Goal: Information Seeking & Learning: Find specific fact

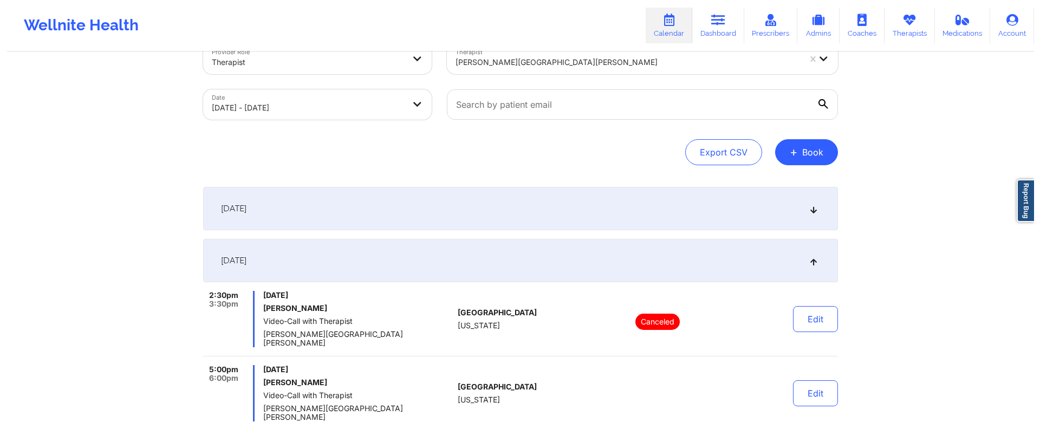
scroll to position [28, 0]
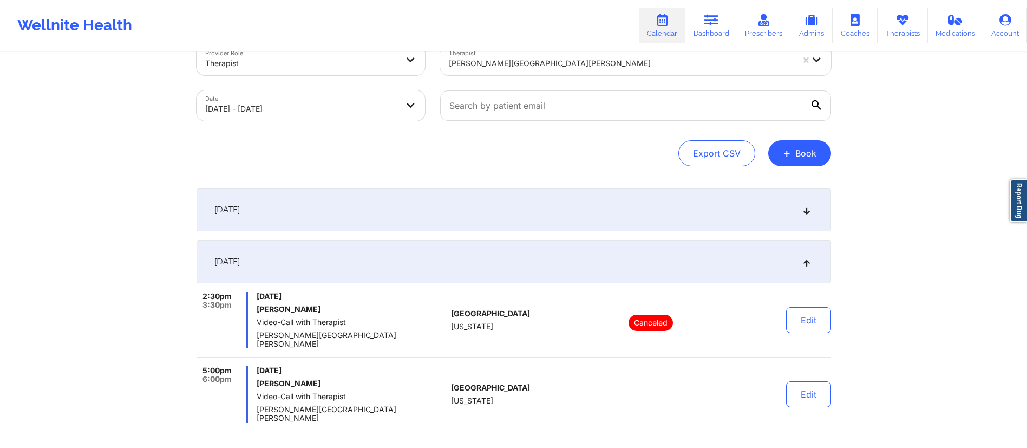
click at [336, 104] on body "Wellnite Health Calendar Dashboard Prescribers Admins Coaches Therapists Medica…" at bounding box center [513, 196] width 1027 height 448
select select "2025-9"
select select "2025-10"
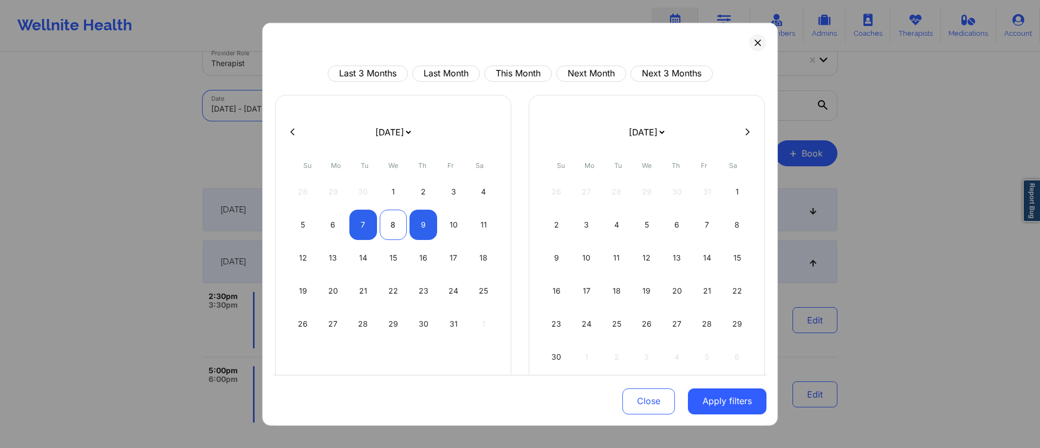
click at [395, 231] on div "8" at bounding box center [394, 224] width 28 height 30
select select "2025-9"
select select "2025-10"
select select "2025-9"
select select "2025-10"
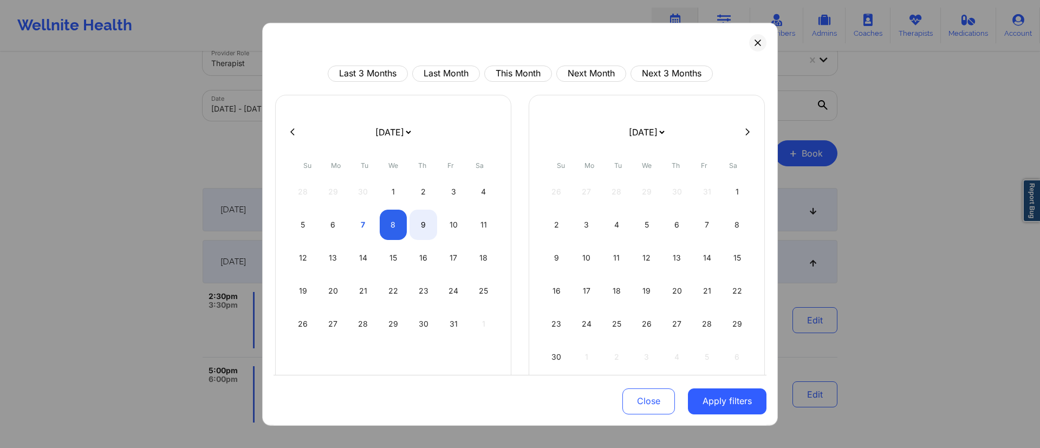
select select "2025-9"
select select "2025-10"
select select "2025-9"
select select "2025-10"
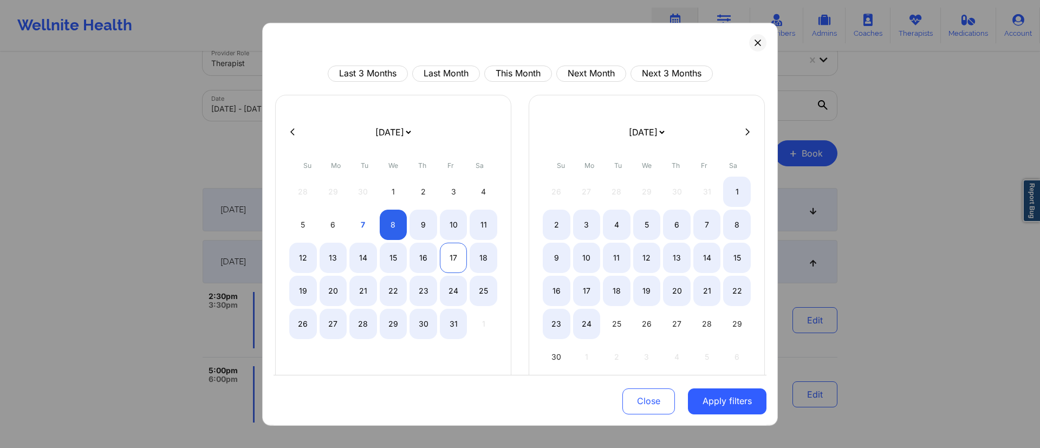
select select "2025-9"
select select "2025-10"
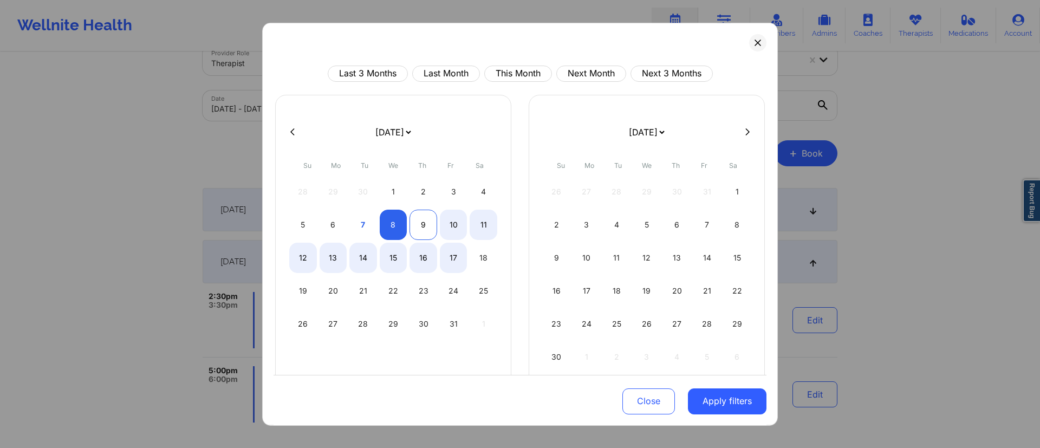
select select "2025-9"
select select "2025-10"
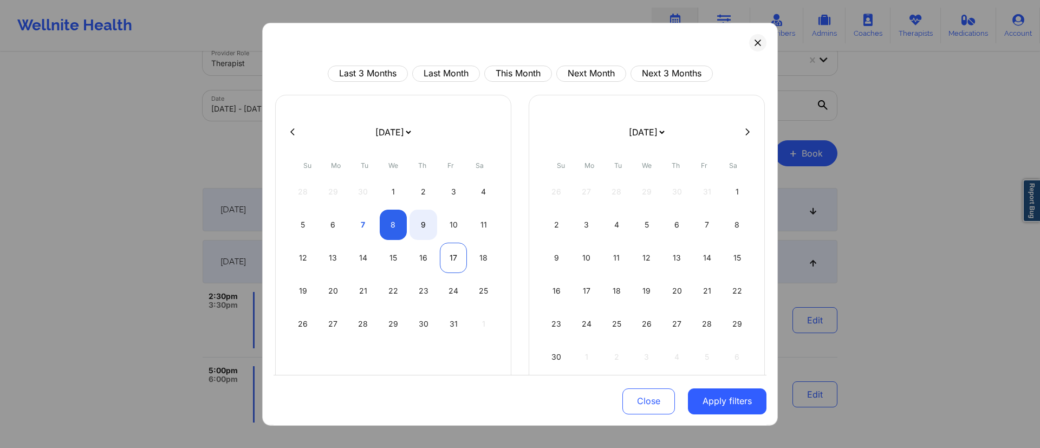
drag, startPoint x: 418, startPoint y: 224, endPoint x: 438, endPoint y: 251, distance: 32.9
click at [418, 224] on div "9" at bounding box center [423, 224] width 28 height 30
select select "2025-9"
select select "2025-10"
click at [714, 406] on button "Apply filters" at bounding box center [727, 401] width 79 height 26
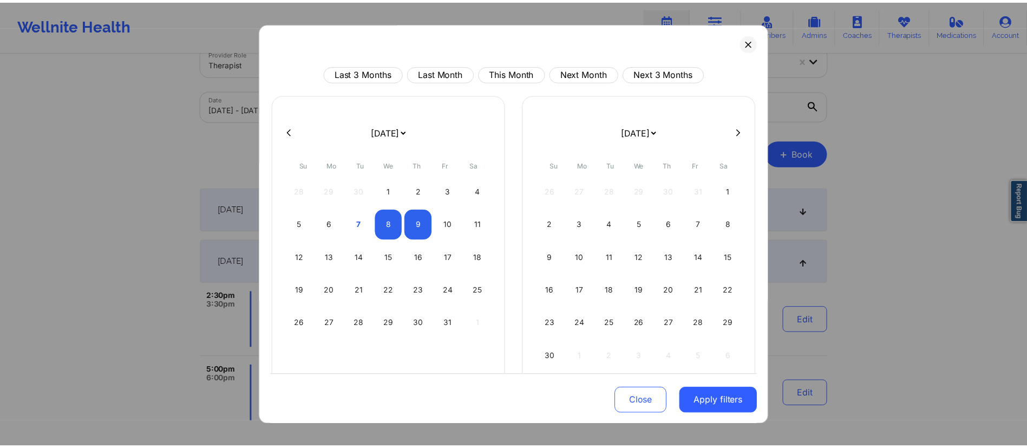
scroll to position [0, 0]
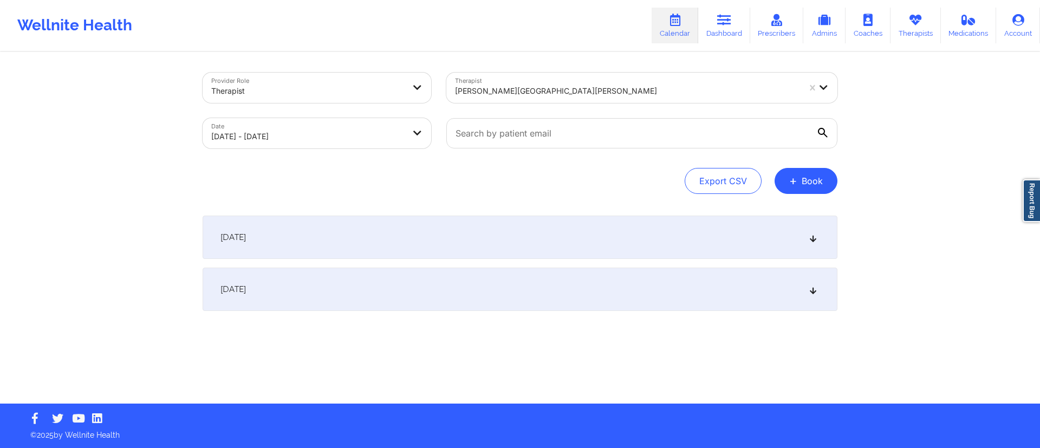
click at [568, 82] on div "[PERSON_NAME][GEOGRAPHIC_DATA][PERSON_NAME]" at bounding box center [627, 91] width 344 height 24
type input "[PERSON_NAME]"
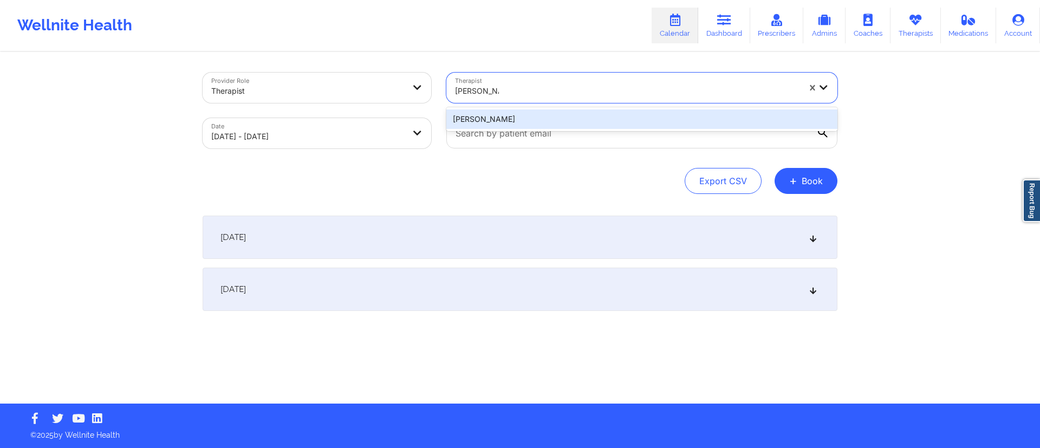
click at [547, 120] on div "[PERSON_NAME]" at bounding box center [641, 118] width 391 height 19
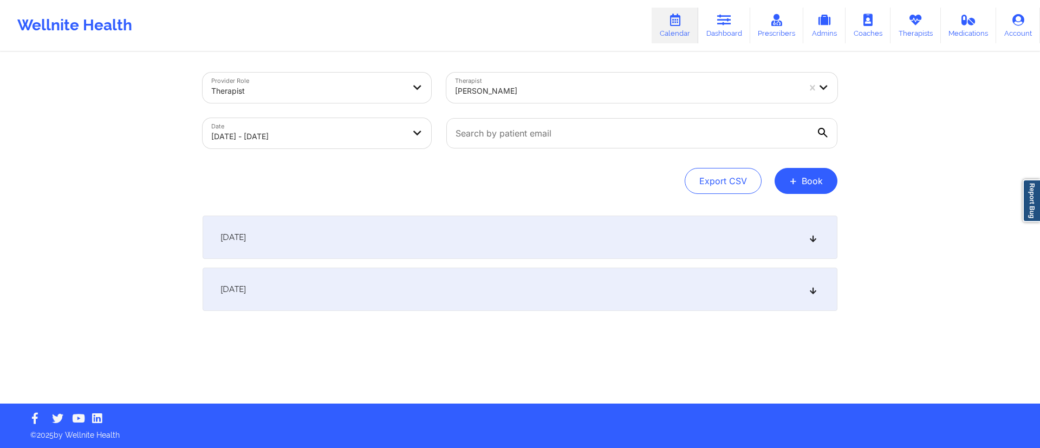
click at [354, 291] on div "[DATE]" at bounding box center [520, 289] width 635 height 43
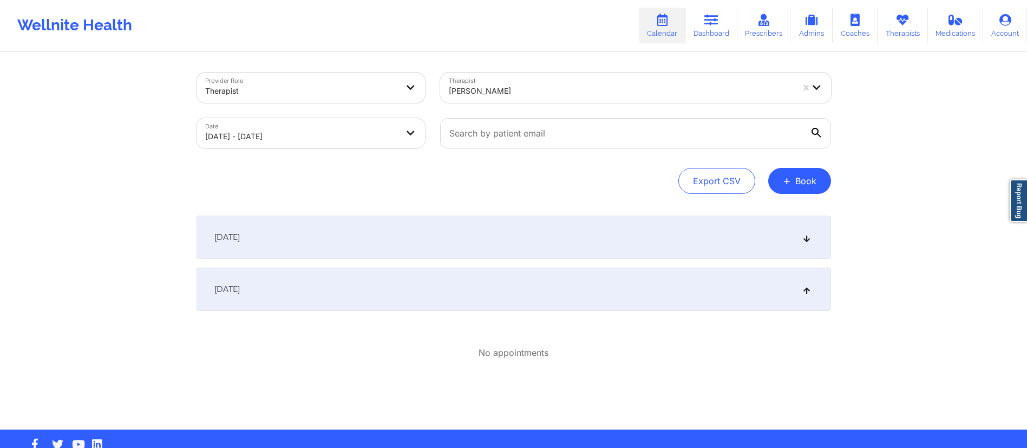
click at [386, 244] on div "[DATE]" at bounding box center [514, 237] width 635 height 43
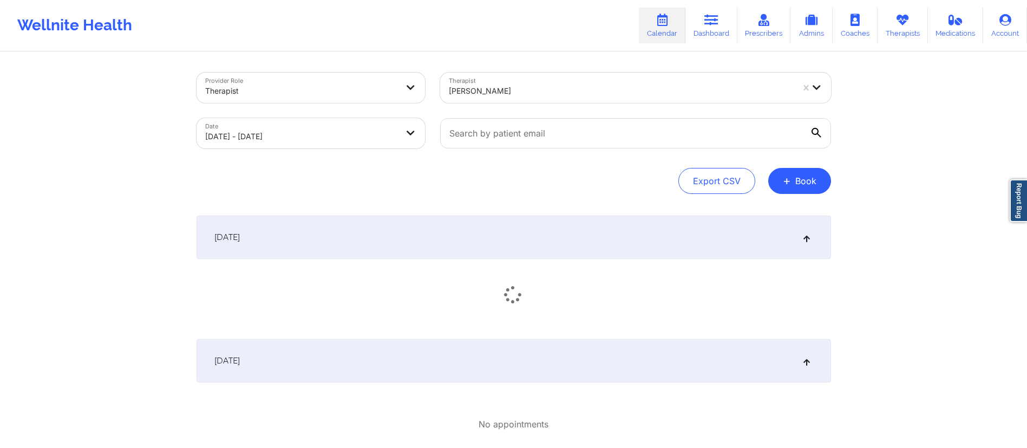
click at [382, 330] on div "[DATE]" at bounding box center [514, 273] width 635 height 115
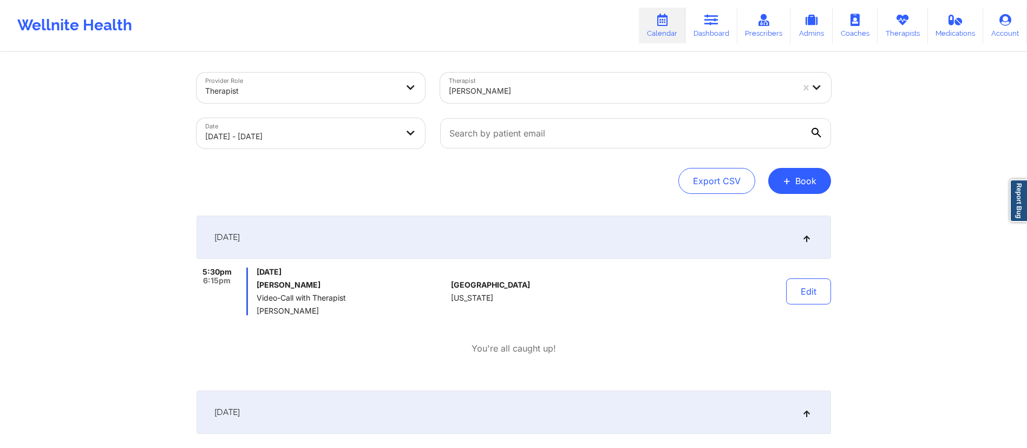
click at [372, 412] on div "[DATE]" at bounding box center [514, 411] width 635 height 43
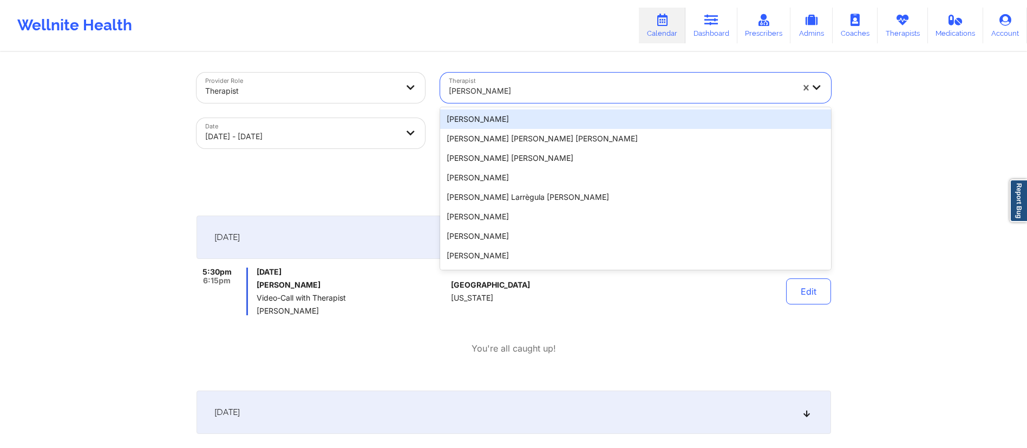
click at [539, 87] on div at bounding box center [621, 90] width 344 height 13
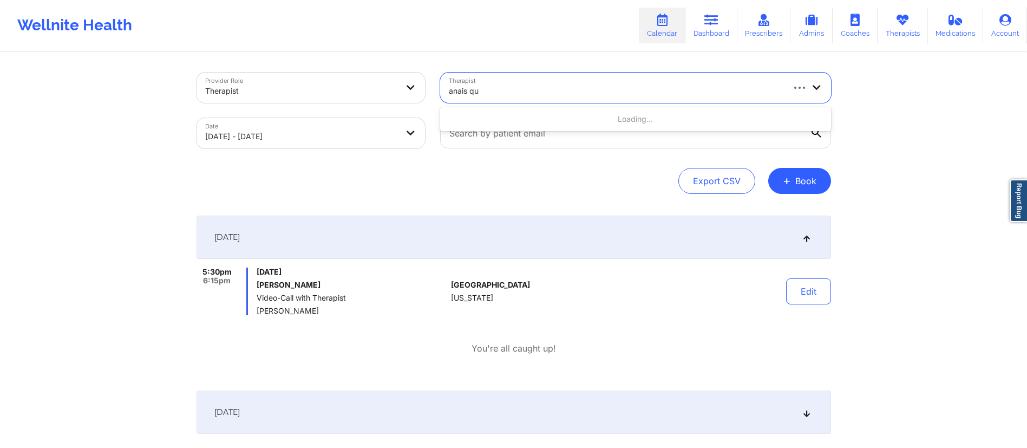
type input "anais qui"
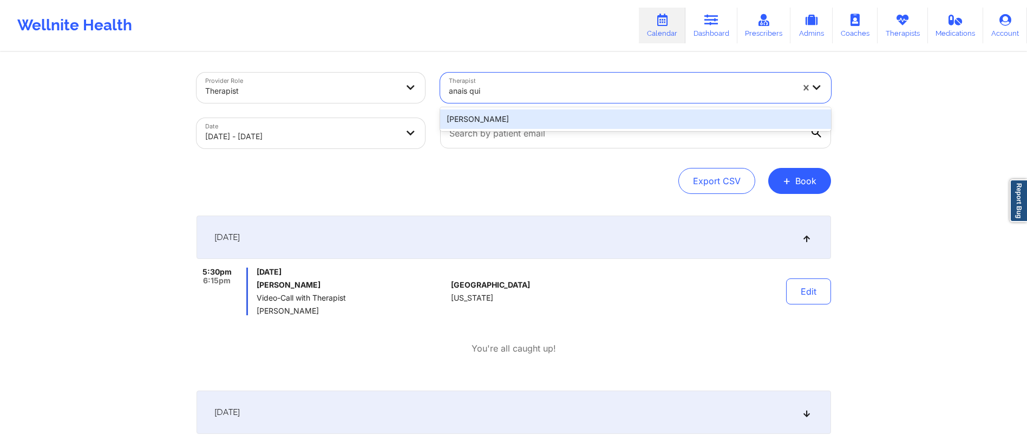
click at [520, 119] on div "[PERSON_NAME]" at bounding box center [635, 118] width 391 height 19
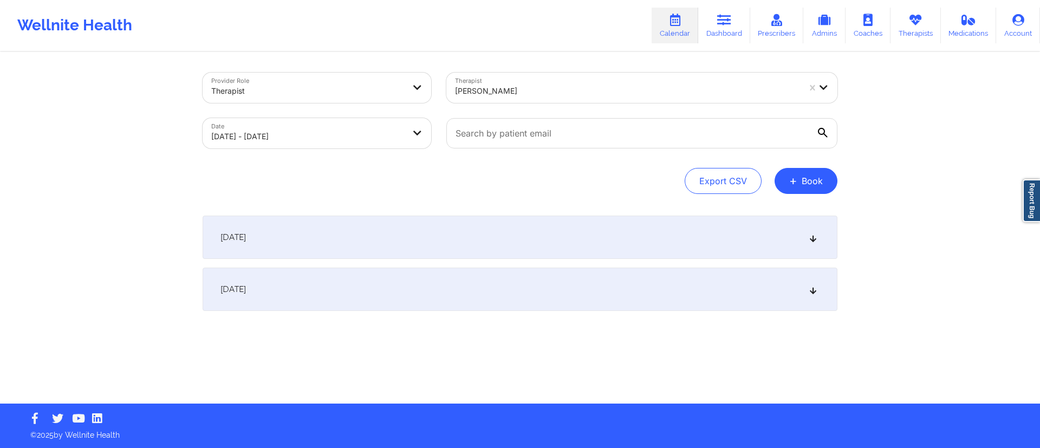
click at [388, 233] on div "[DATE]" at bounding box center [520, 237] width 635 height 43
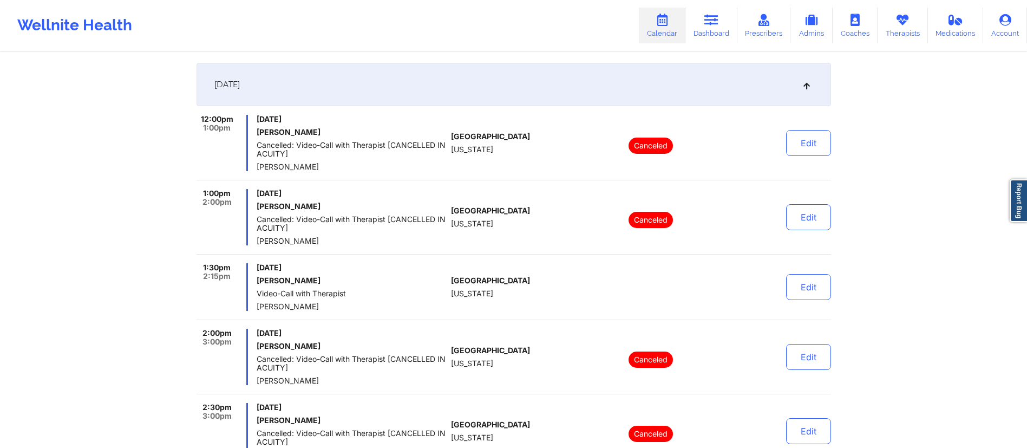
scroll to position [152, 0]
click at [518, 92] on div "[DATE]" at bounding box center [514, 84] width 635 height 43
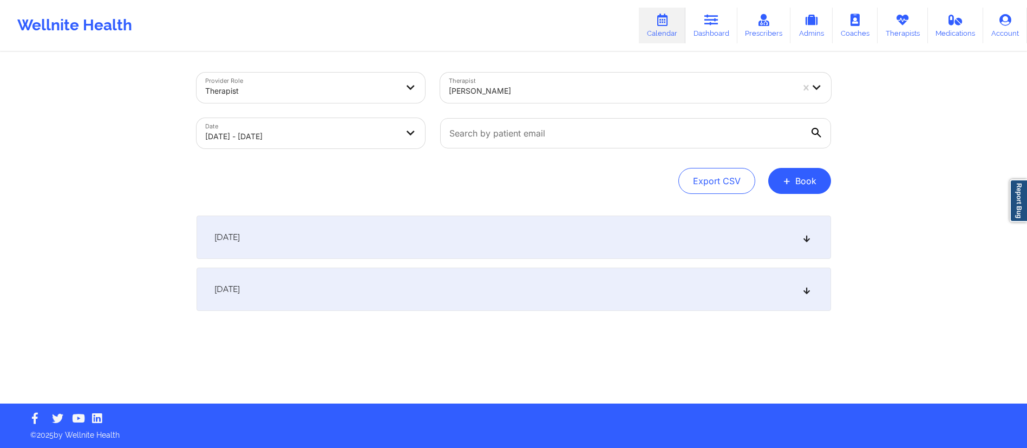
scroll to position [0, 0]
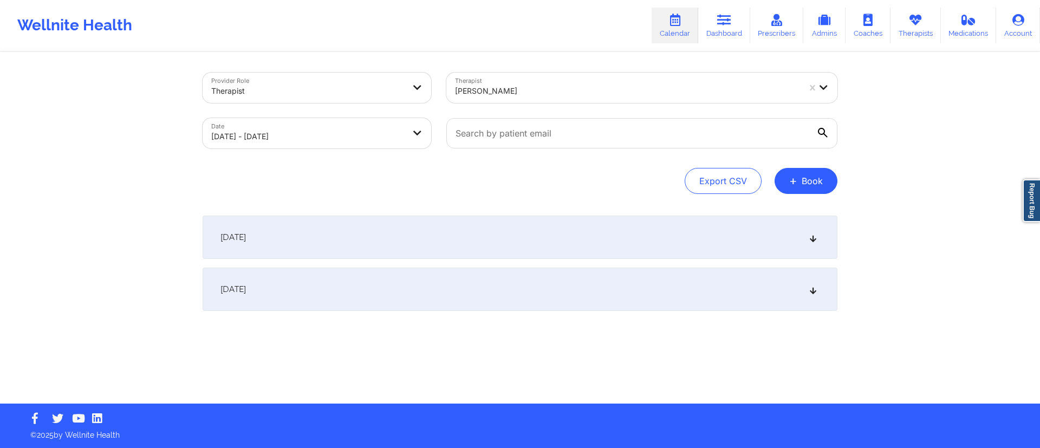
click at [344, 244] on div "[DATE]" at bounding box center [520, 237] width 635 height 43
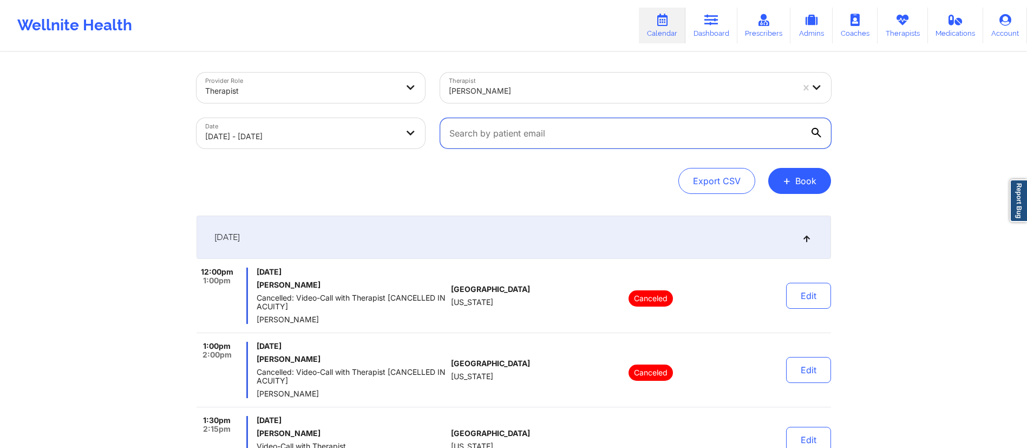
click at [569, 133] on input "text" at bounding box center [635, 133] width 391 height 30
paste input "[EMAIL_ADDRESS][DOMAIN_NAME]"
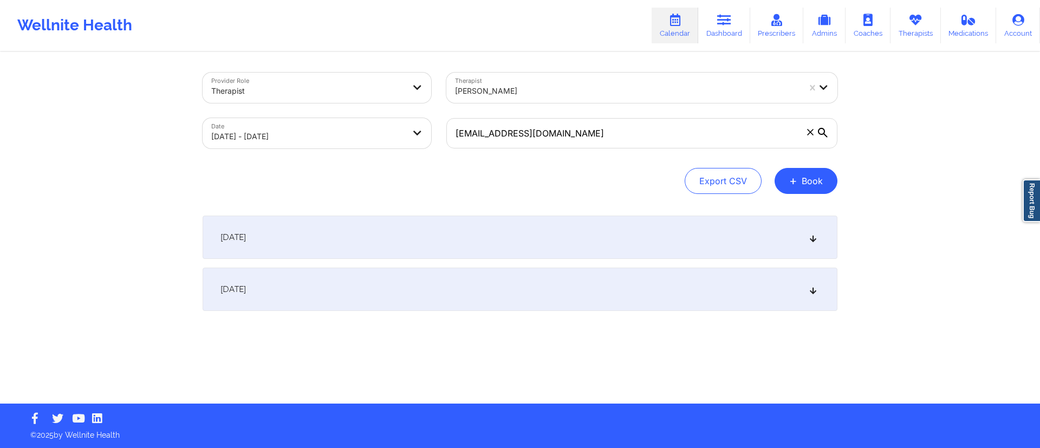
click at [395, 241] on div "[DATE]" at bounding box center [520, 237] width 635 height 43
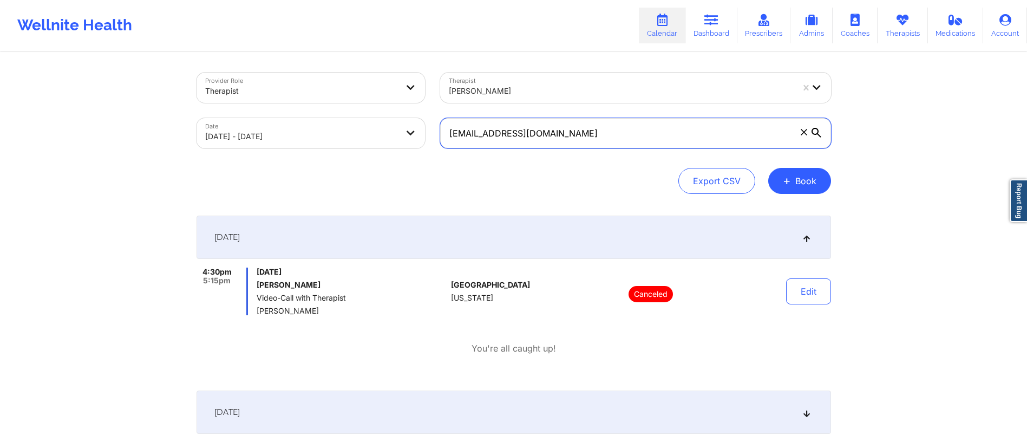
click at [565, 133] on input "[EMAIL_ADDRESS][DOMAIN_NAME]" at bounding box center [635, 133] width 391 height 30
drag, startPoint x: 565, startPoint y: 133, endPoint x: 440, endPoint y: 132, distance: 125.1
click at [440, 132] on input "[EMAIL_ADDRESS][DOMAIN_NAME]" at bounding box center [635, 133] width 391 height 30
paste input "andresfrancis62"
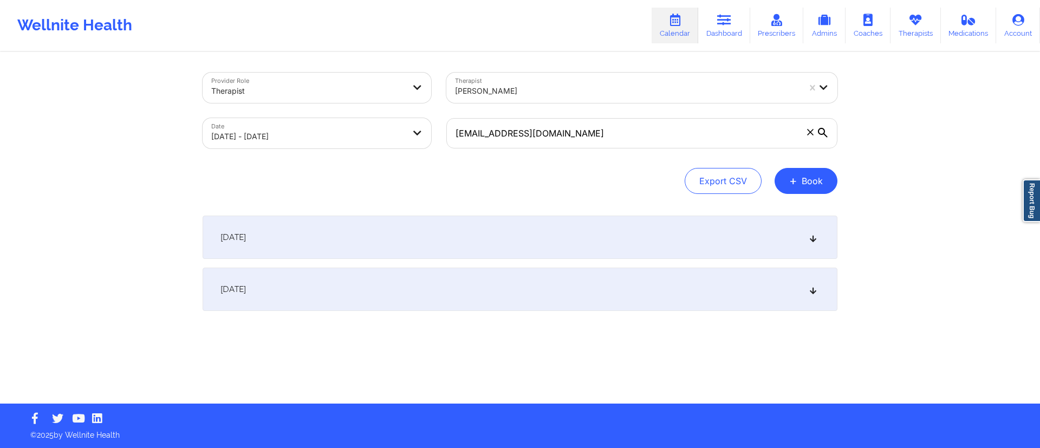
click at [488, 232] on div "[DATE]" at bounding box center [520, 237] width 635 height 43
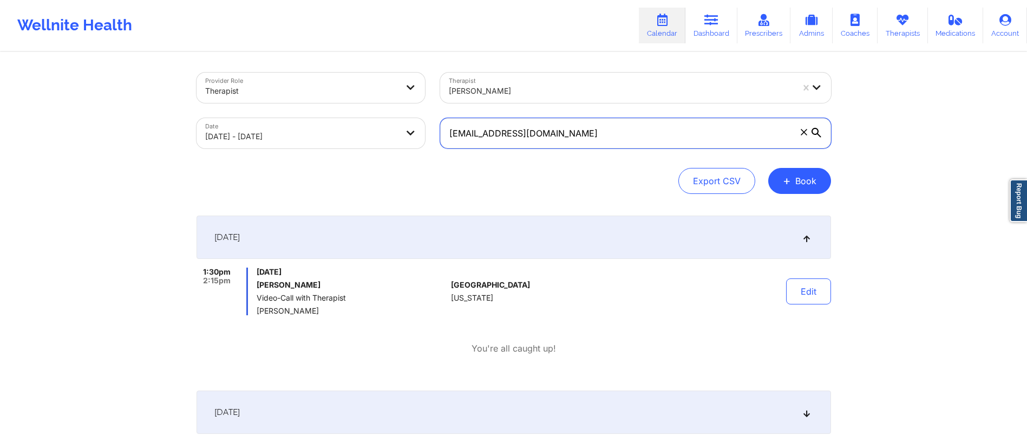
drag, startPoint x: 581, startPoint y: 132, endPoint x: 428, endPoint y: 136, distance: 152.2
click at [414, 138] on div "Provider Role Therapist Therapist [PERSON_NAME] Date [DATE] - [DATE] [EMAIL_ADD…" at bounding box center [514, 110] width 650 height 91
paste input "chaerz4@live"
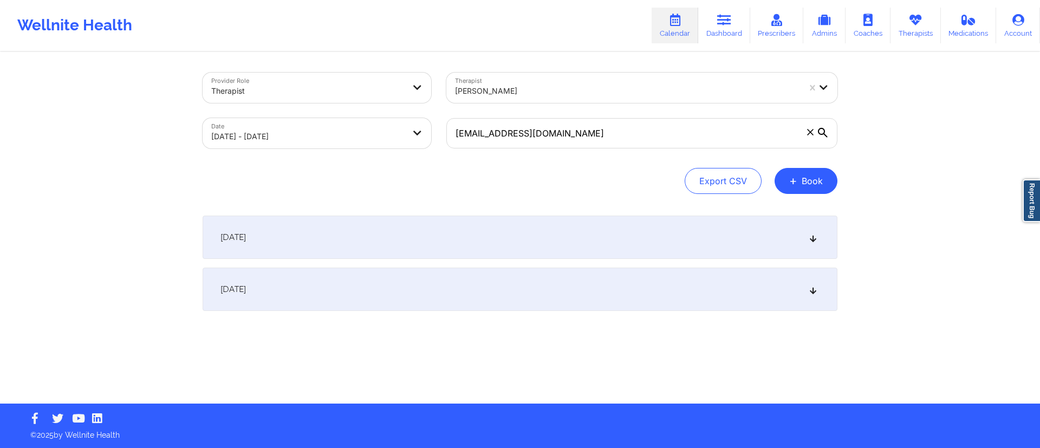
click at [494, 243] on div "[DATE]" at bounding box center [520, 237] width 635 height 43
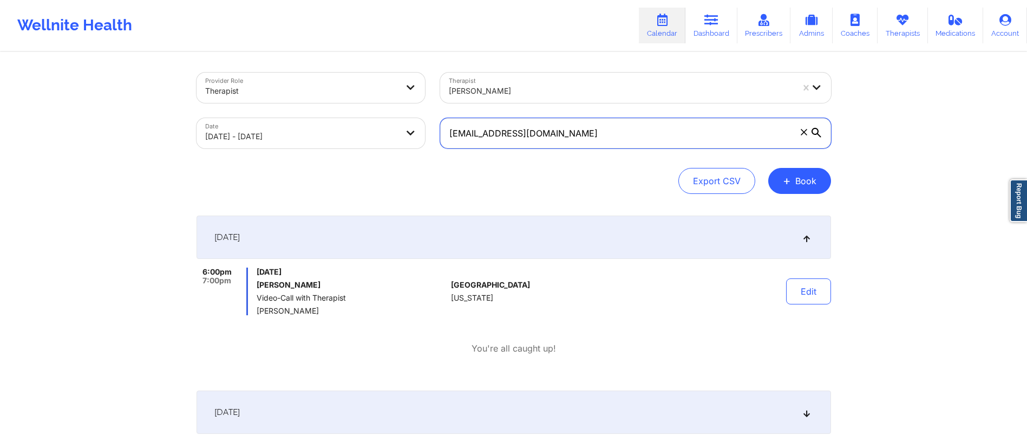
drag, startPoint x: 539, startPoint y: 138, endPoint x: 439, endPoint y: 140, distance: 100.2
click at [439, 140] on div "[EMAIL_ADDRESS][DOMAIN_NAME]" at bounding box center [636, 132] width 406 height 45
paste input "[EMAIL_ADDRESS]"
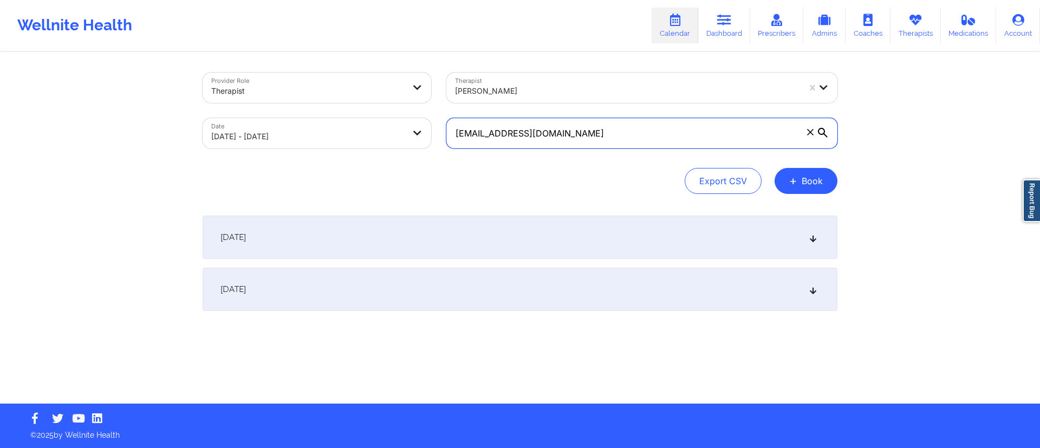
type input "[EMAIL_ADDRESS][DOMAIN_NAME]"
click at [433, 241] on div "[DATE]" at bounding box center [520, 237] width 635 height 43
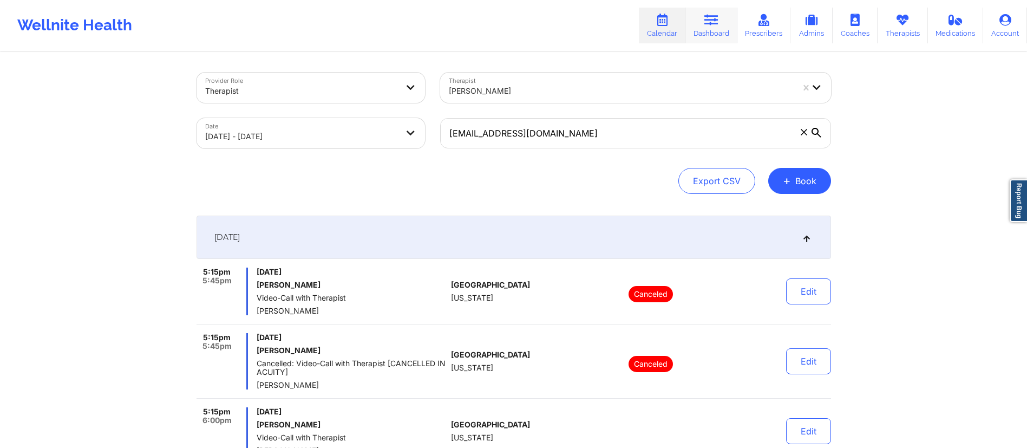
click at [719, 28] on link "Dashboard" at bounding box center [712, 26] width 52 height 36
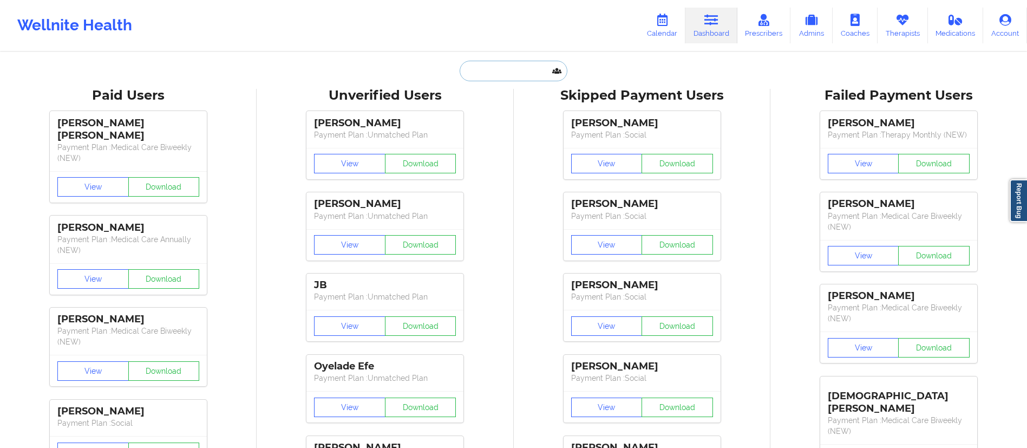
click at [506, 67] on input "text" at bounding box center [513, 71] width 107 height 21
paste input "[PERSON_NAME]"
type input "[PERSON_NAME]"
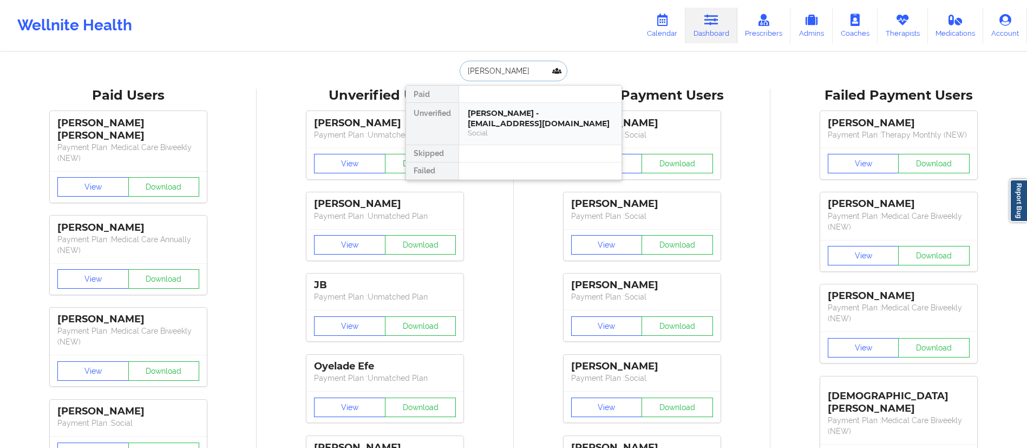
click at [503, 118] on div "[PERSON_NAME] - [EMAIL_ADDRESS][DOMAIN_NAME]" at bounding box center [540, 118] width 145 height 20
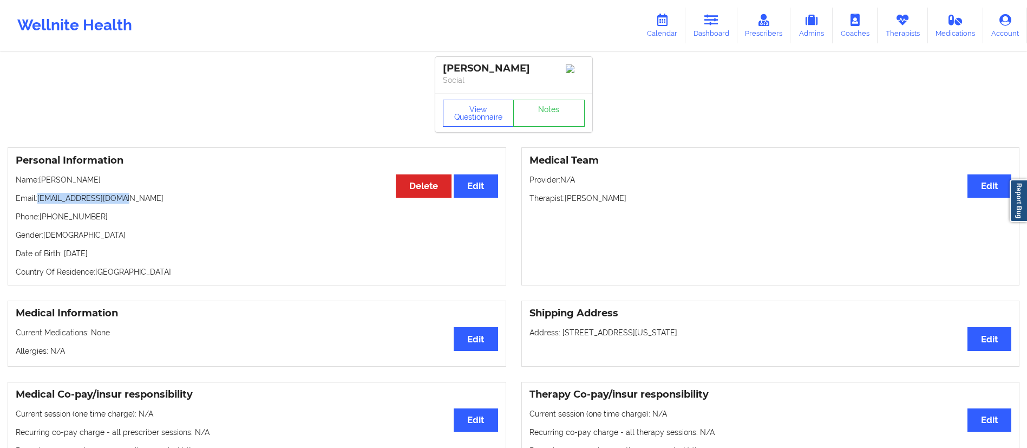
drag, startPoint x: 36, startPoint y: 204, endPoint x: 158, endPoint y: 200, distance: 121.4
click at [158, 200] on p "Email: [EMAIL_ADDRESS][DOMAIN_NAME]" at bounding box center [257, 198] width 482 height 11
copy p "[EMAIL_ADDRESS][DOMAIN_NAME]"
click at [658, 35] on link "Calendar" at bounding box center [662, 26] width 47 height 36
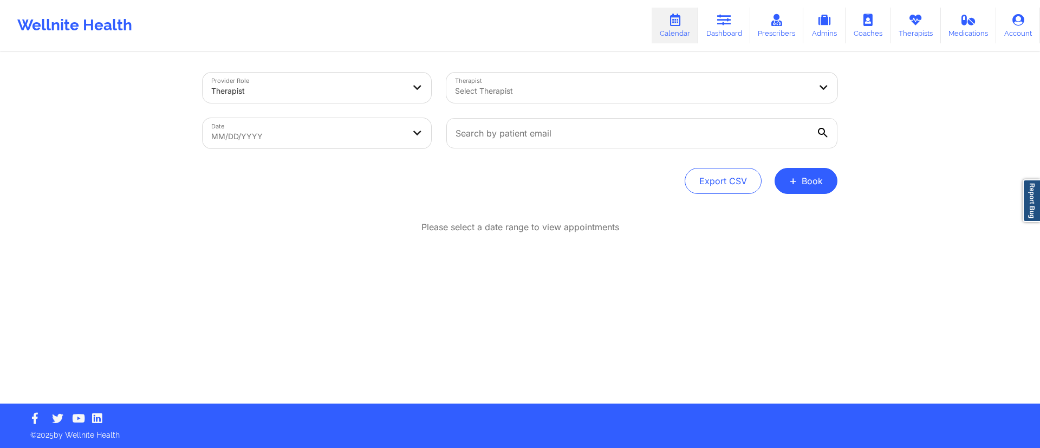
click at [335, 130] on body "Wellnite Health Calendar Dashboard Prescribers Admins Coaches Therapists Medica…" at bounding box center [520, 224] width 1040 height 448
select select "2025-8"
select select "2025-9"
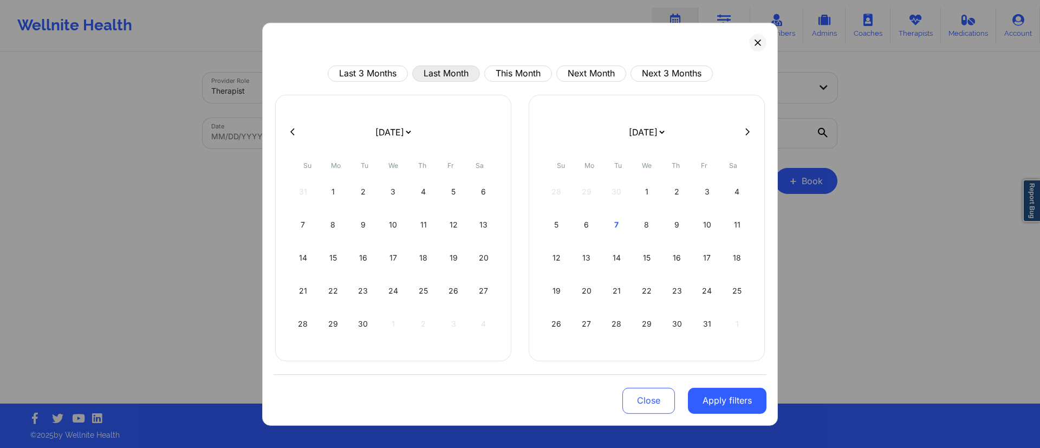
click at [445, 71] on button "Last Month" at bounding box center [446, 73] width 68 height 16
select select "2025-8"
select select "2025-9"
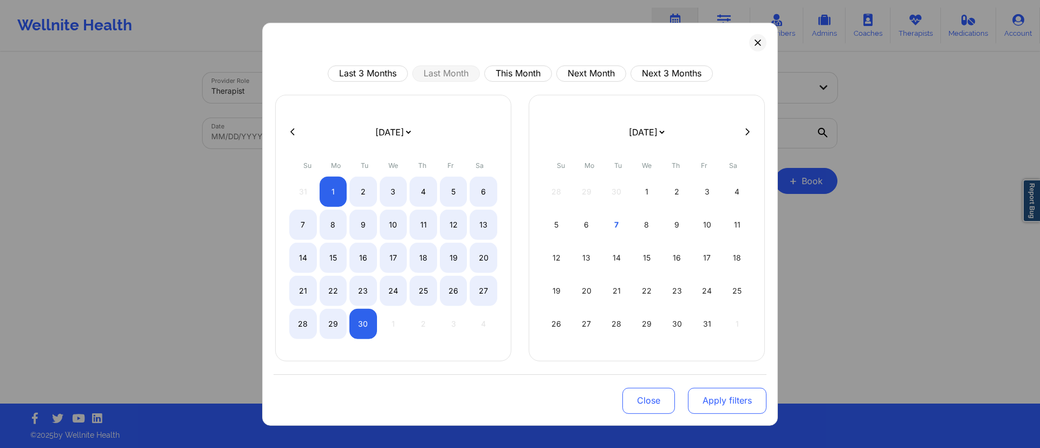
click at [708, 397] on button "Apply filters" at bounding box center [727, 400] width 79 height 26
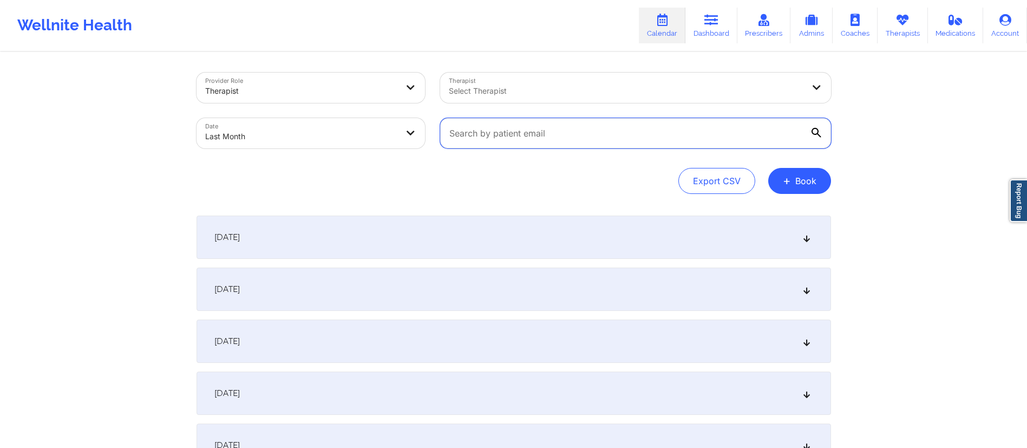
click at [530, 129] on input "text" at bounding box center [635, 133] width 391 height 30
paste input "[EMAIL_ADDRESS][DOMAIN_NAME]"
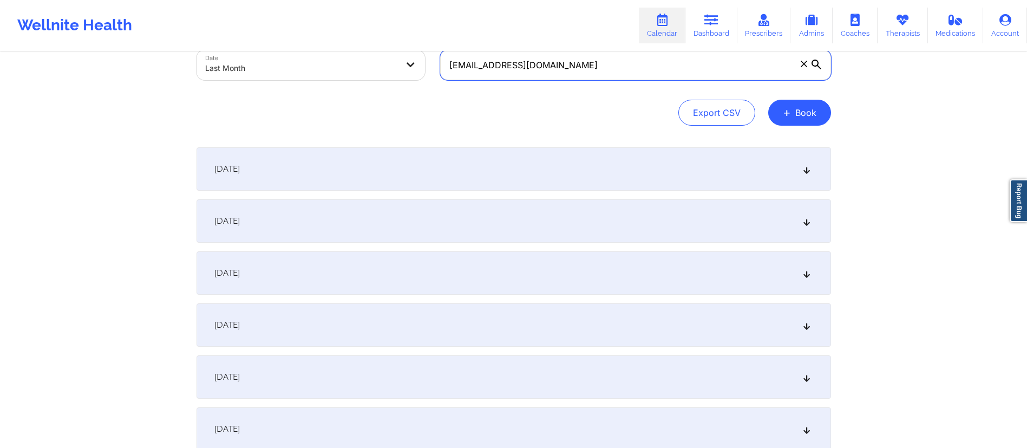
scroll to position [159, 0]
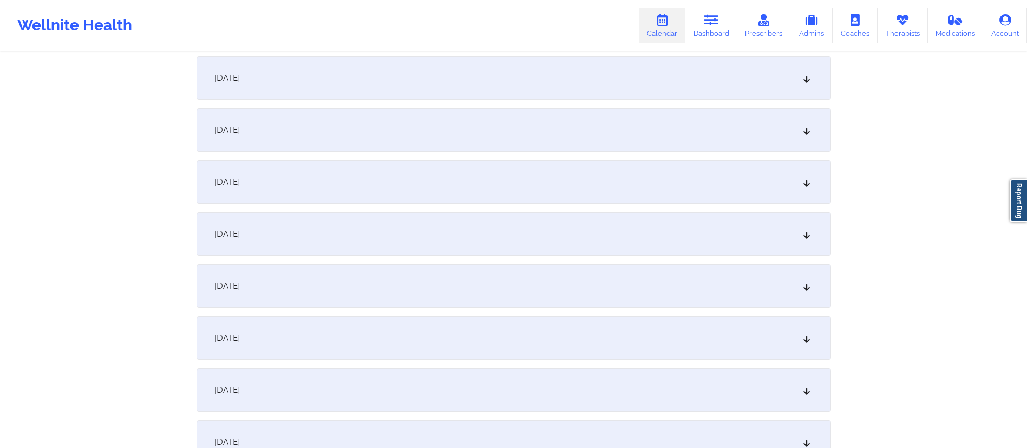
click at [311, 185] on div "[DATE]" at bounding box center [514, 181] width 635 height 43
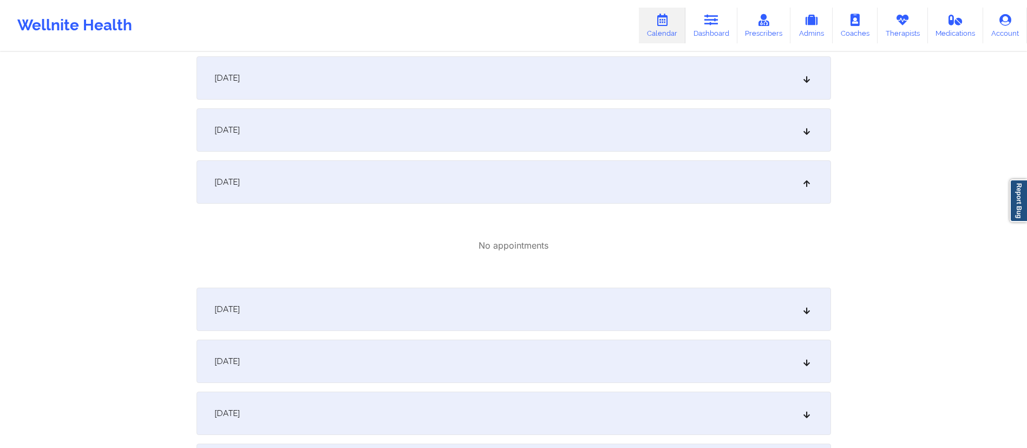
click at [312, 182] on div "[DATE]" at bounding box center [514, 181] width 635 height 43
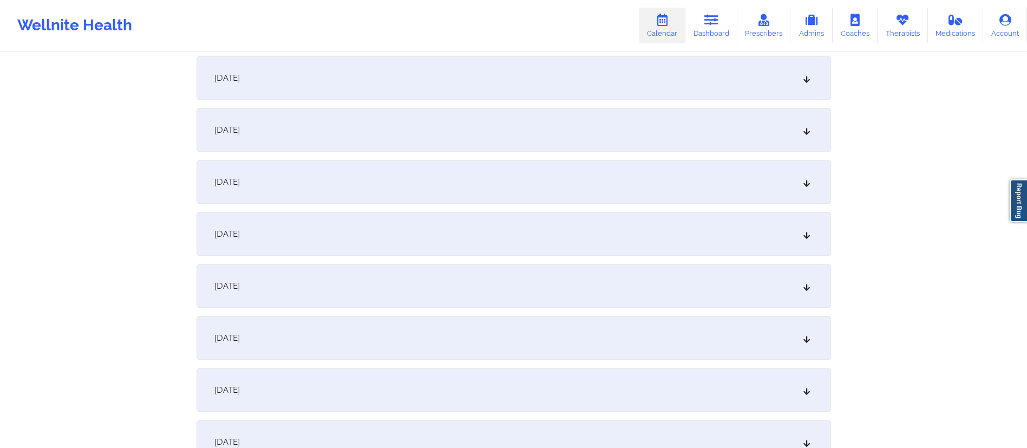
click at [300, 230] on div "[DATE]" at bounding box center [514, 233] width 635 height 43
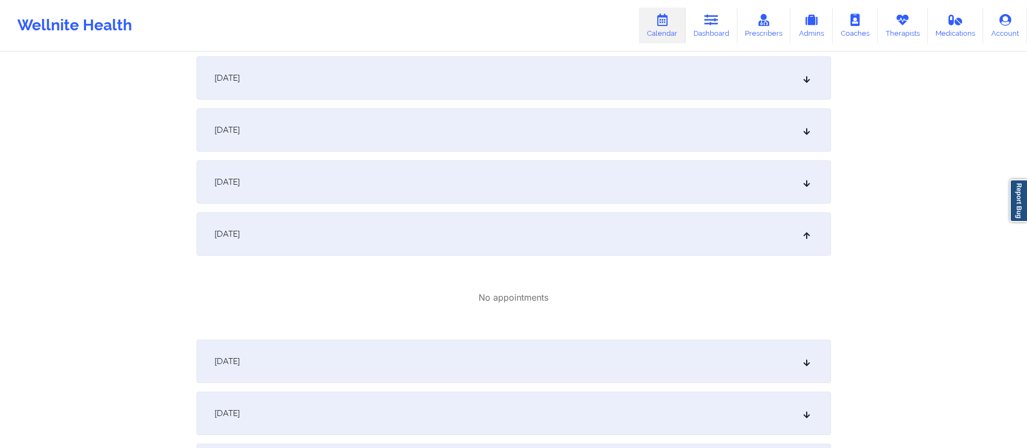
click at [482, 234] on div "[DATE]" at bounding box center [514, 233] width 635 height 43
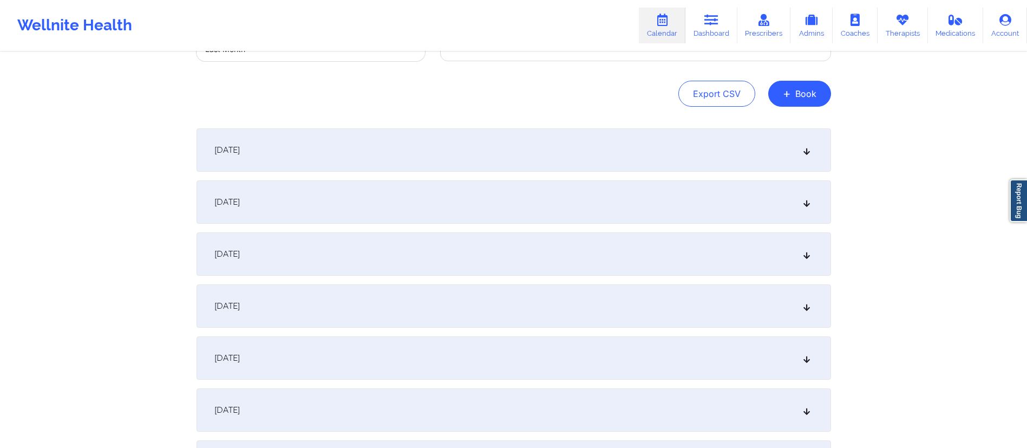
scroll to position [0, 0]
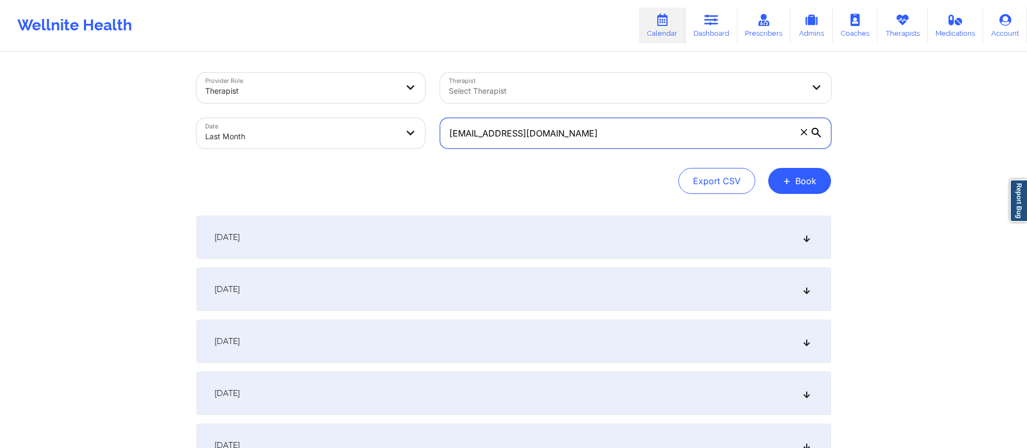
drag, startPoint x: 573, startPoint y: 140, endPoint x: 447, endPoint y: 124, distance: 127.1
click at [447, 124] on input "[EMAIL_ADDRESS][DOMAIN_NAME]" at bounding box center [635, 133] width 391 height 30
paste input "text"
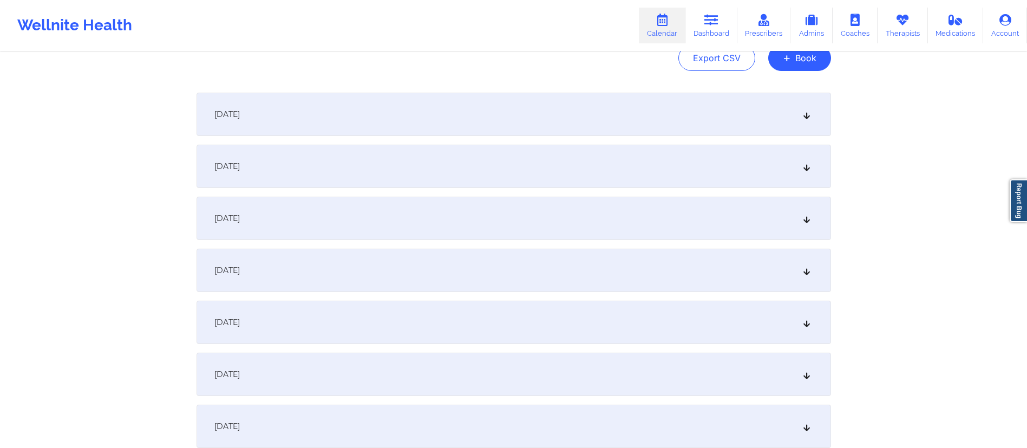
scroll to position [123, 0]
type input "[EMAIL_ADDRESS][DOMAIN_NAME]"
click at [342, 277] on div "[DATE]" at bounding box center [514, 269] width 635 height 43
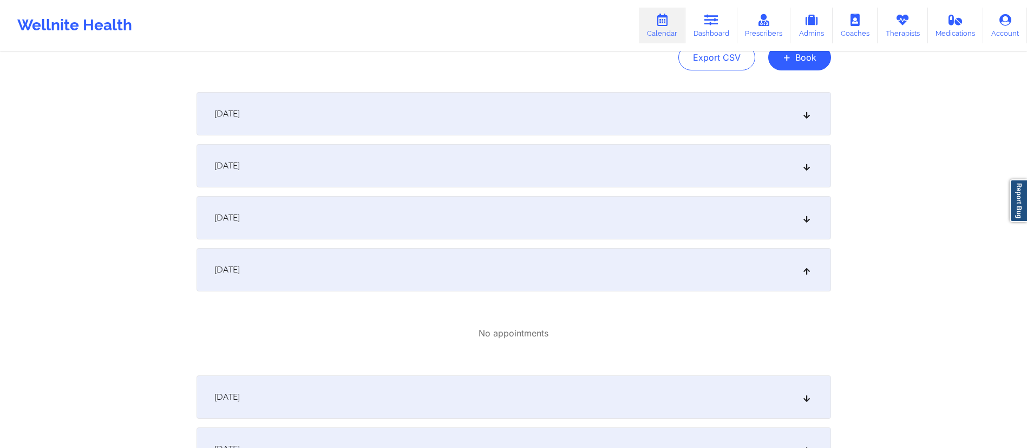
click at [345, 266] on div "[DATE]" at bounding box center [514, 269] width 635 height 43
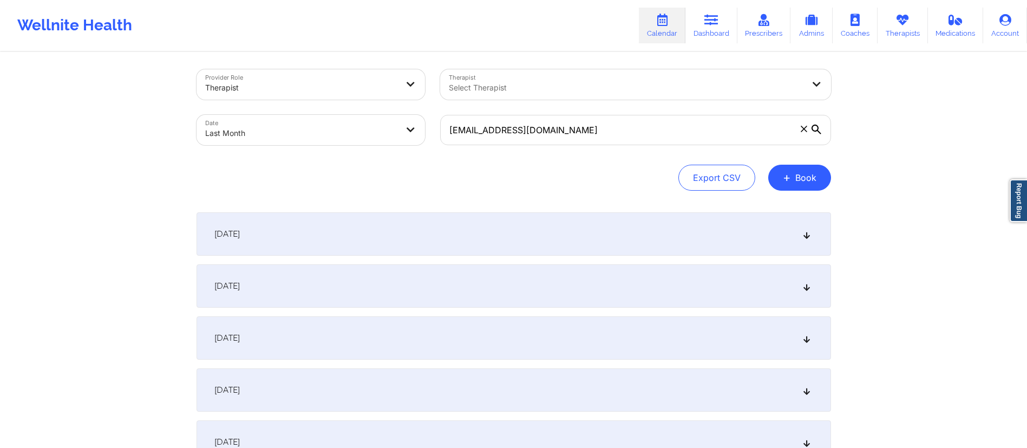
scroll to position [0, 0]
click at [713, 22] on icon at bounding box center [712, 20] width 14 height 12
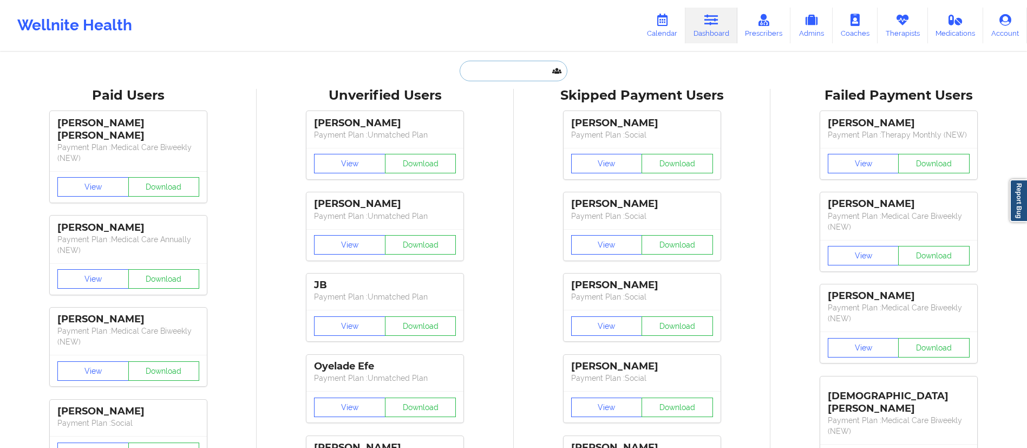
click at [537, 72] on input "text" at bounding box center [513, 71] width 107 height 21
paste input "[EMAIL_ADDRESS][DOMAIN_NAME]"
type input "[EMAIL_ADDRESS][DOMAIN_NAME]"
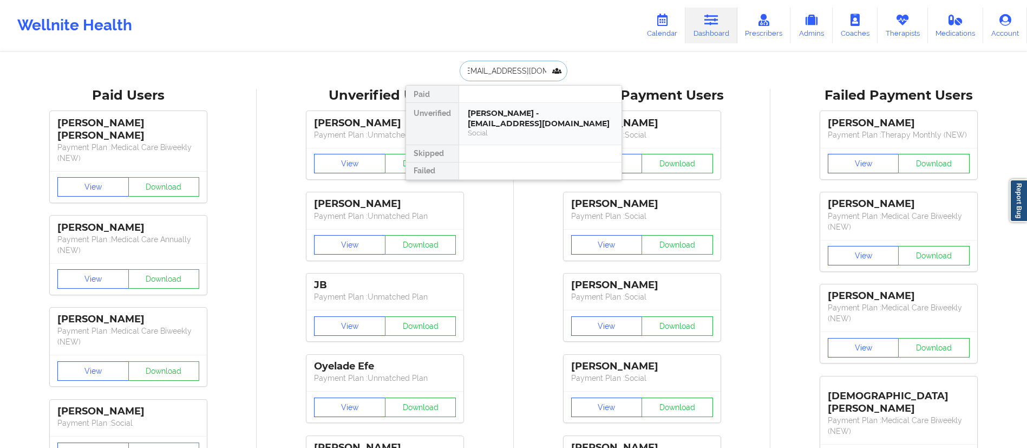
click at [516, 123] on div "[PERSON_NAME] - [EMAIL_ADDRESS][DOMAIN_NAME]" at bounding box center [540, 118] width 145 height 20
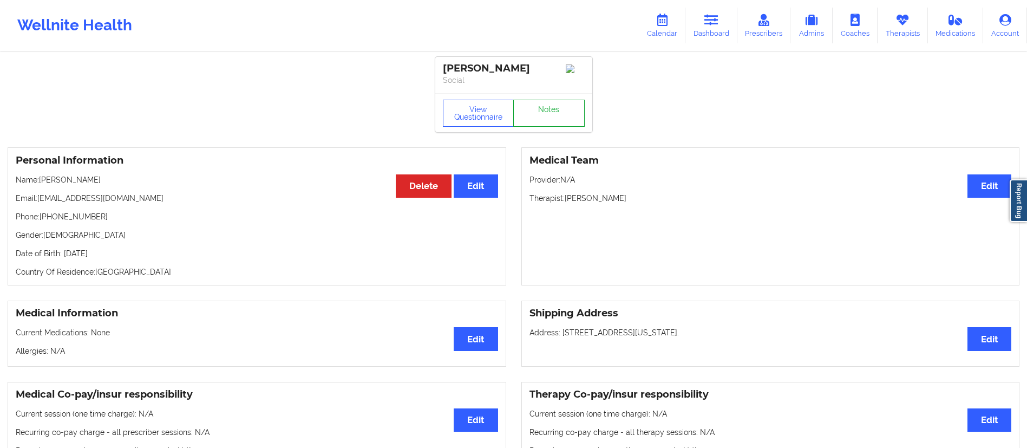
click at [538, 118] on link "Notes" at bounding box center [548, 113] width 71 height 27
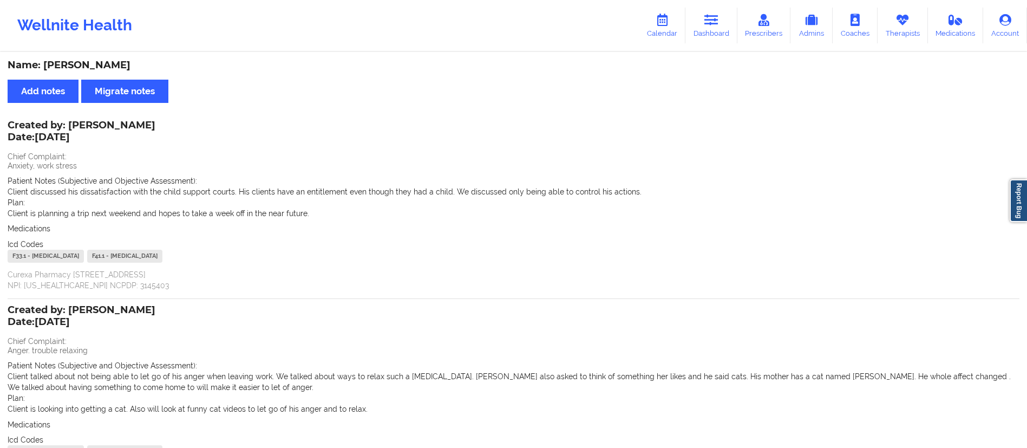
scroll to position [127, 0]
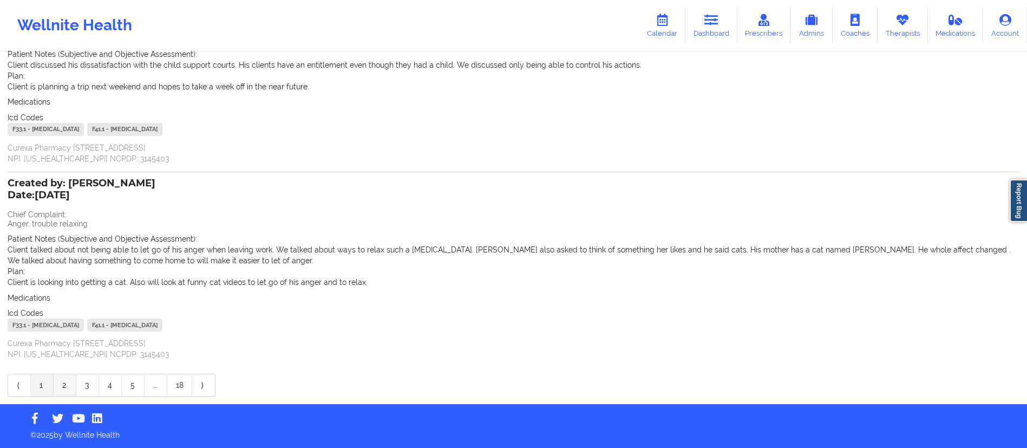
click at [62, 382] on link "2" at bounding box center [65, 385] width 23 height 22
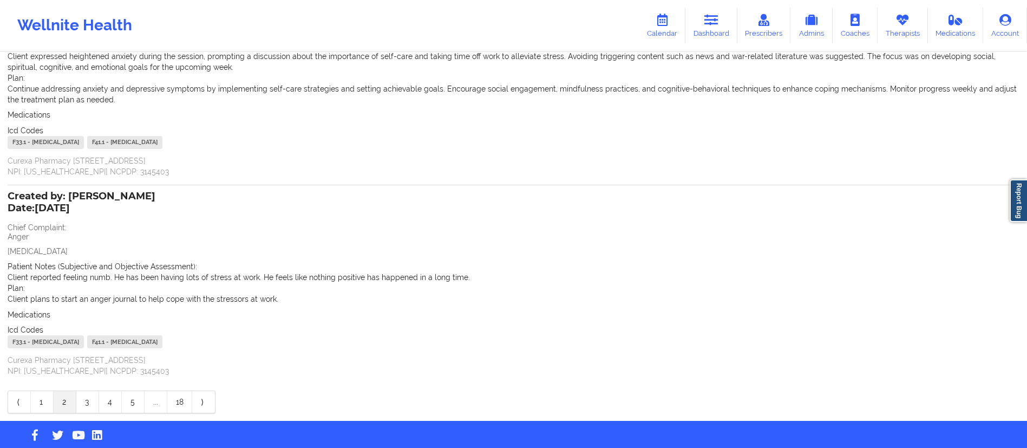
scroll to position [163, 0]
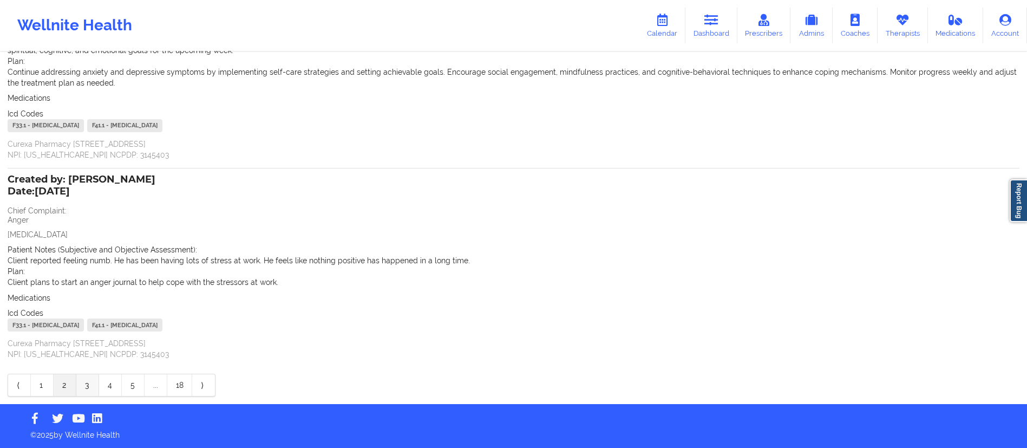
click at [81, 384] on link "3" at bounding box center [87, 385] width 23 height 22
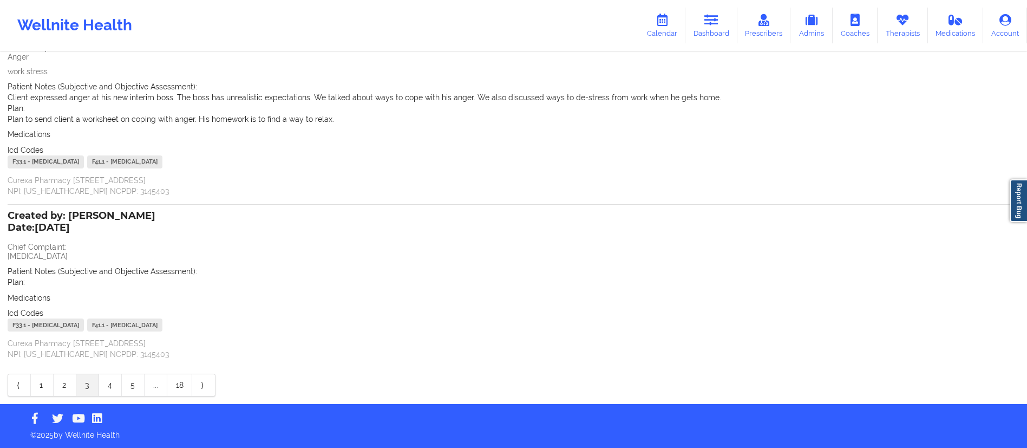
scroll to position [0, 0]
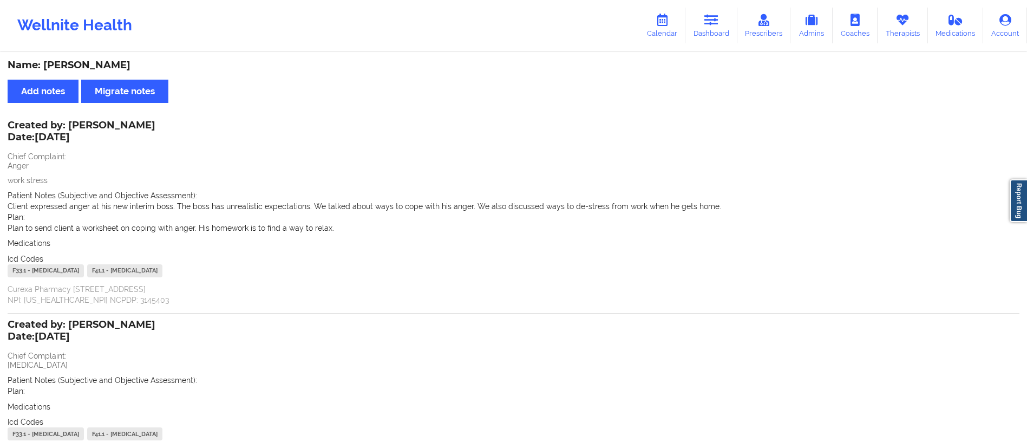
drag, startPoint x: 285, startPoint y: 288, endPoint x: 7, endPoint y: 132, distance: 318.6
click at [7, 132] on div "Name: [PERSON_NAME] Add notes Migrate notes Created by: [PERSON_NAME] Date: [DA…" at bounding box center [513, 283] width 1027 height 460
click at [311, 227] on p "Plan to send client a worksheet on coping with anger. His homework is to find a…" at bounding box center [514, 228] width 1012 height 11
click at [314, 253] on div "Icd Codes [MEDICAL_DATA] - [MEDICAL_DATA] F41.1 - [MEDICAL_DATA]" at bounding box center [514, 266] width 1012 height 27
click at [233, 87] on div "Name: [PERSON_NAME] Add notes Migrate notes Created by: [PERSON_NAME] Date: [DA…" at bounding box center [513, 283] width 1027 height 460
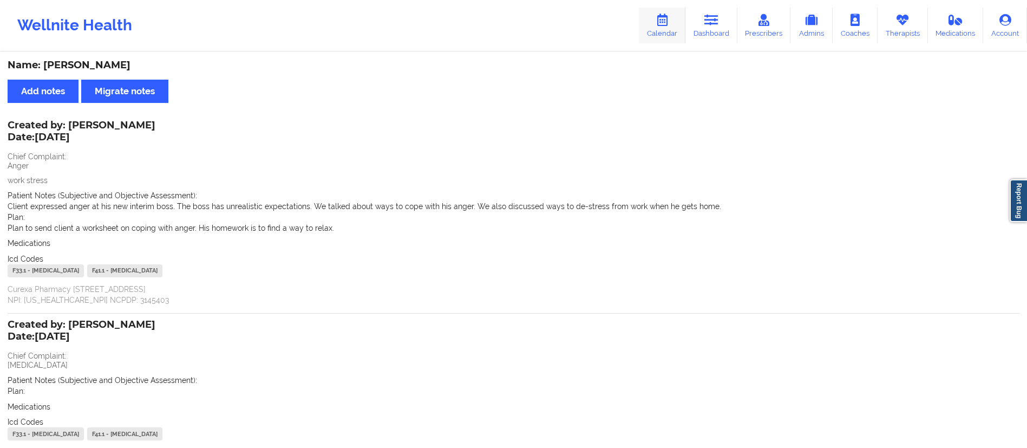
click at [662, 27] on link "Calendar" at bounding box center [662, 26] width 47 height 36
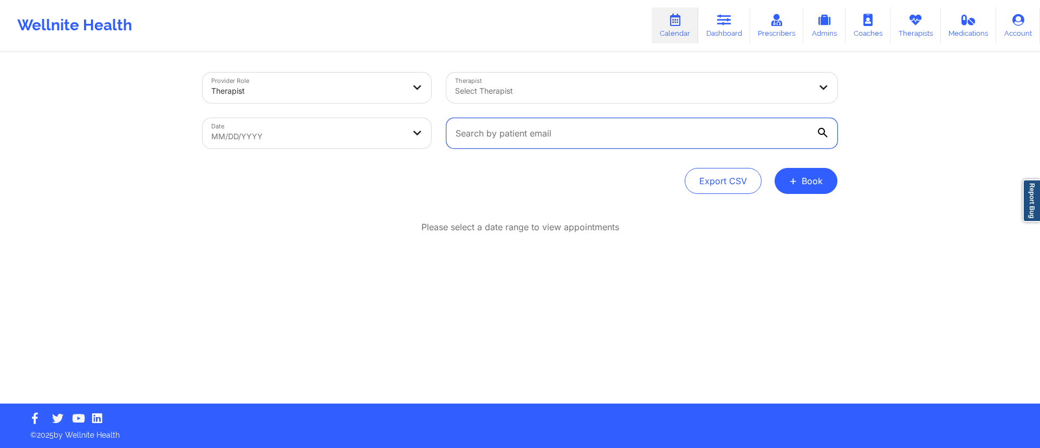
click at [519, 138] on input "text" at bounding box center [641, 133] width 391 height 30
click at [731, 28] on link "Dashboard" at bounding box center [724, 26] width 52 height 36
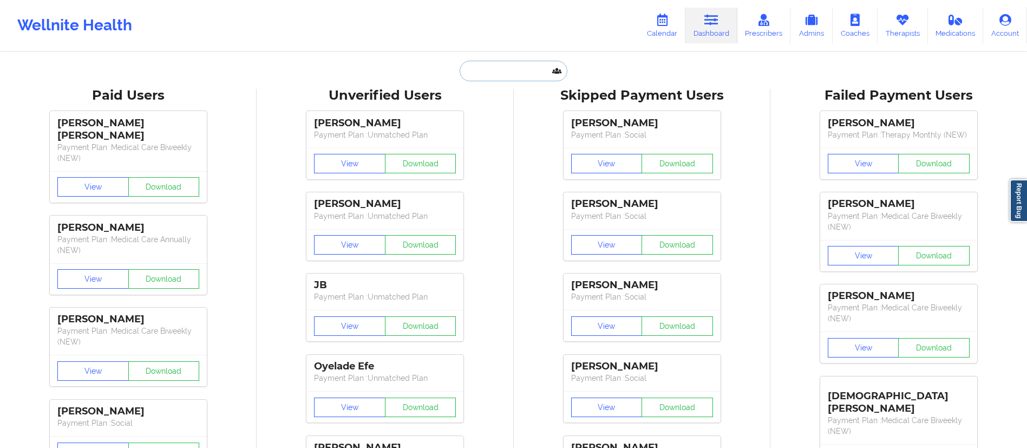
click at [527, 78] on input "text" at bounding box center [513, 71] width 107 height 21
paste input "[EMAIL_ADDRESS][DOMAIN_NAME]"
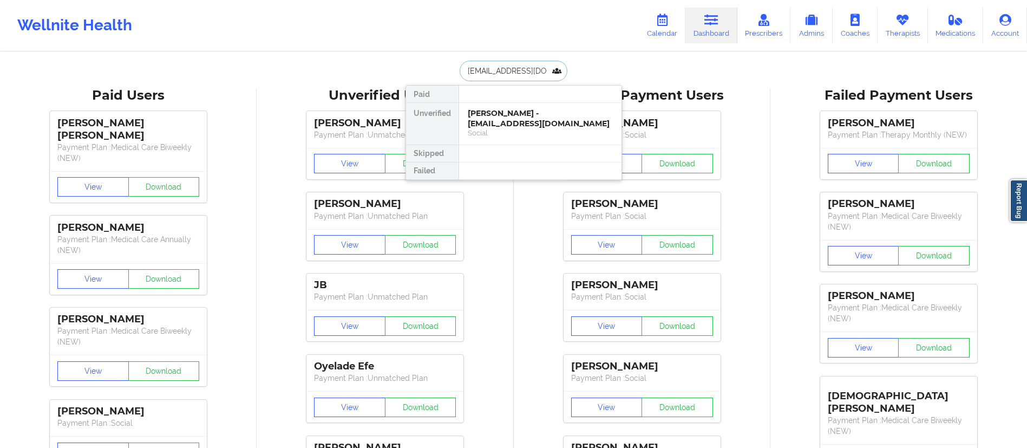
scroll to position [0, 4]
type input "[EMAIL_ADDRESS][DOMAIN_NAME]"
click at [523, 124] on div "[PERSON_NAME] - [EMAIL_ADDRESS][DOMAIN_NAME]" at bounding box center [540, 118] width 145 height 20
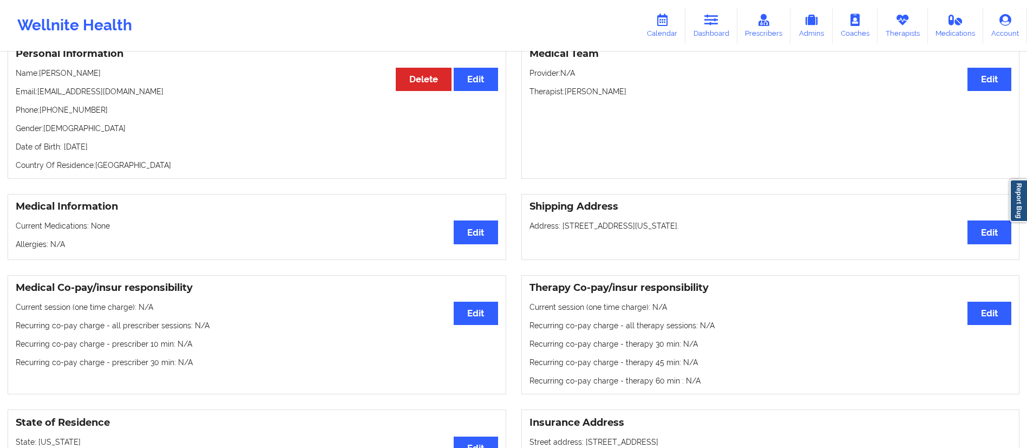
scroll to position [107, 0]
drag, startPoint x: 733, startPoint y: 230, endPoint x: 773, endPoint y: 219, distance: 41.4
click at [773, 219] on div "Shipping Address Edit Address: [STREET_ADDRESS][US_STATE]." at bounding box center [770, 226] width 499 height 66
copy p "[US_STATE]."
